Goal: Information Seeking & Learning: Learn about a topic

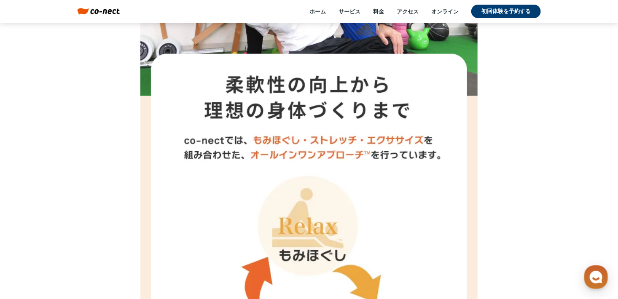
scroll to position [2058, 0]
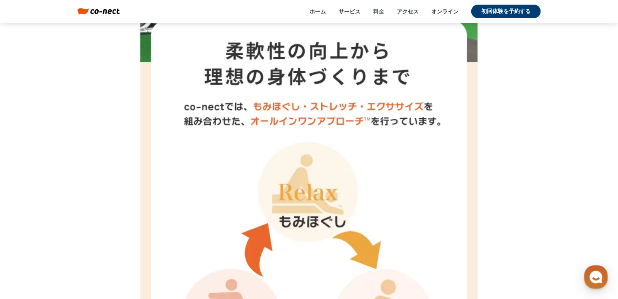
click at [382, 13] on link "料金" at bounding box center [378, 12] width 11 height 8
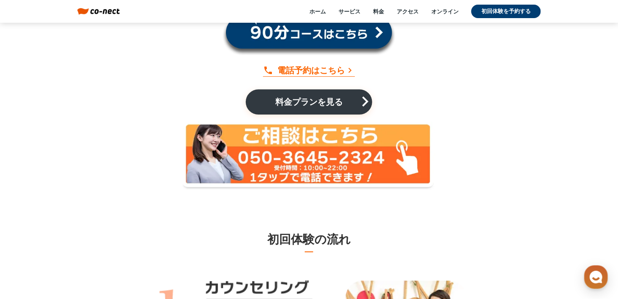
scroll to position [5861, 0]
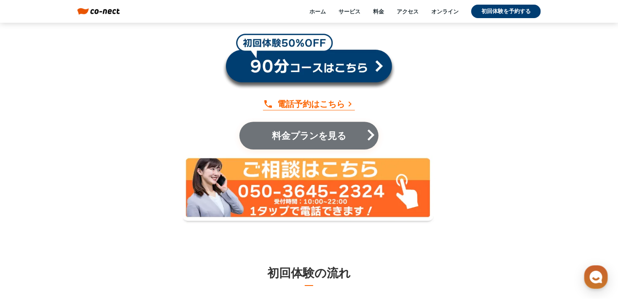
click at [321, 138] on p "料金プランを見る" at bounding box center [309, 135] width 88 height 9
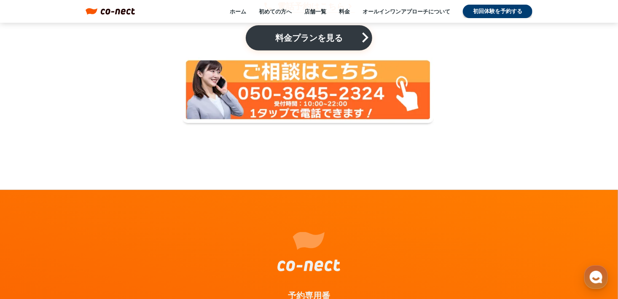
scroll to position [1715, 0]
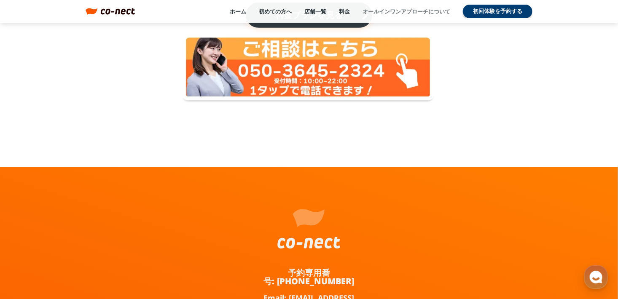
click at [400, 12] on link "オールインワンアプローチについて" at bounding box center [407, 12] width 88 height 8
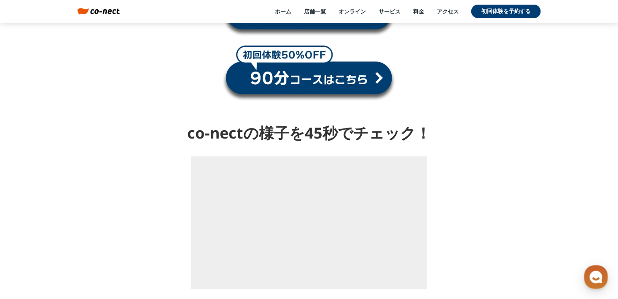
scroll to position [1057, 0]
